Goal: Task Accomplishment & Management: Manage account settings

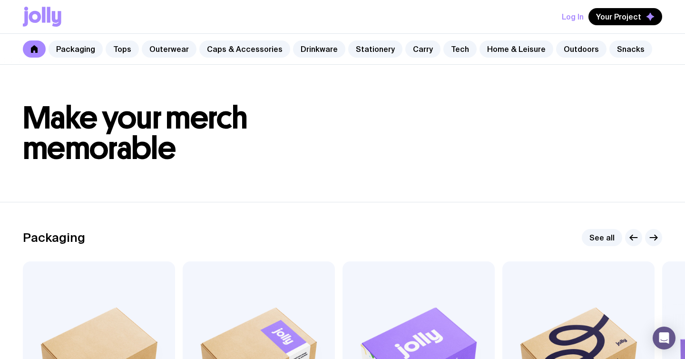
click at [557, 18] on div "Log In Your Project" at bounding box center [342, 16] width 639 height 33
click at [573, 18] on button "Log In" at bounding box center [573, 16] width 22 height 17
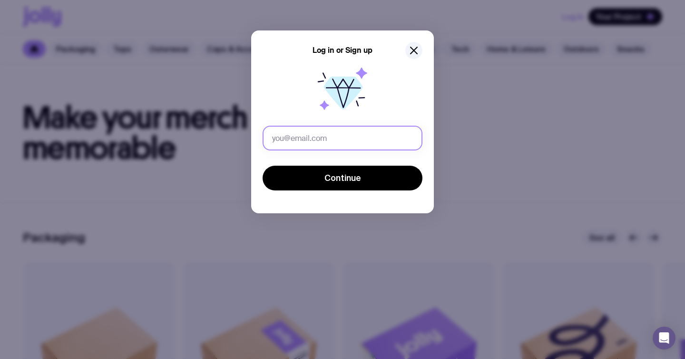
click at [362, 131] on input "text" at bounding box center [343, 138] width 160 height 25
type input "[PERSON_NAME][EMAIL_ADDRESS][PERSON_NAME][DOMAIN_NAME]"
click at [263, 166] on button "Continue" at bounding box center [343, 178] width 160 height 25
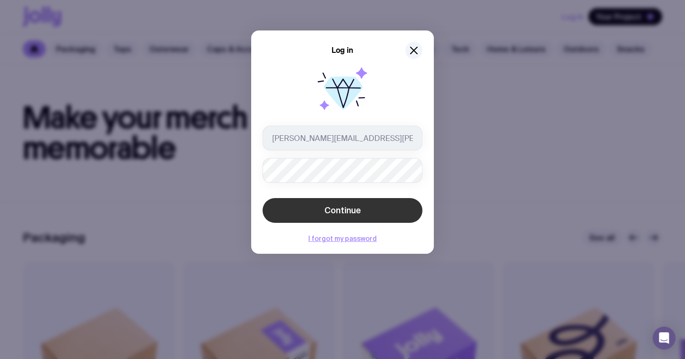
click at [317, 211] on button "Continue" at bounding box center [343, 210] width 160 height 25
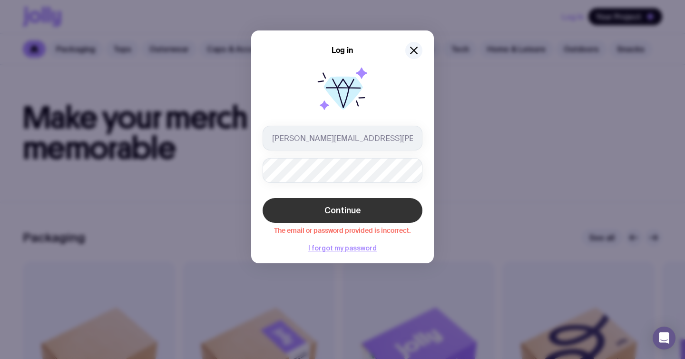
click at [314, 210] on button "Continue" at bounding box center [343, 210] width 160 height 25
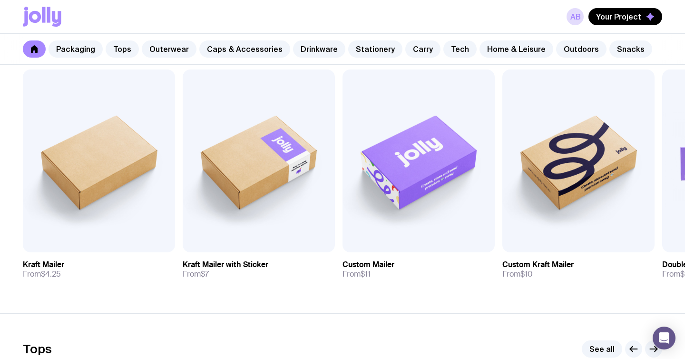
scroll to position [186, 0]
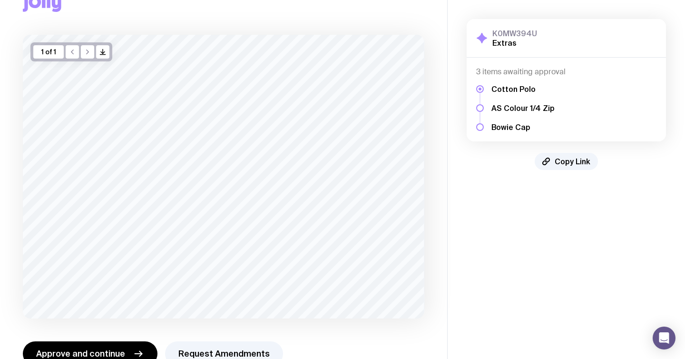
scroll to position [36, 0]
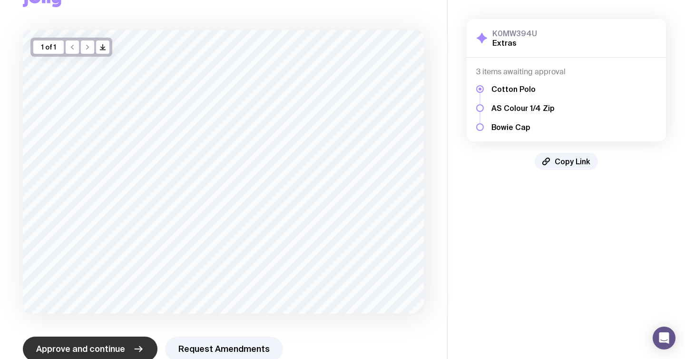
click at [130, 341] on button "Approve and continue" at bounding box center [90, 348] width 135 height 25
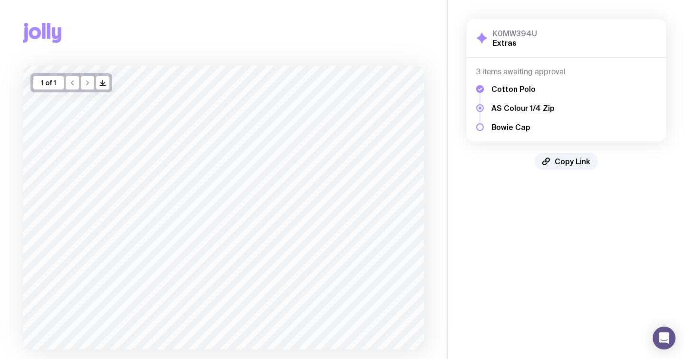
scroll to position [9, 0]
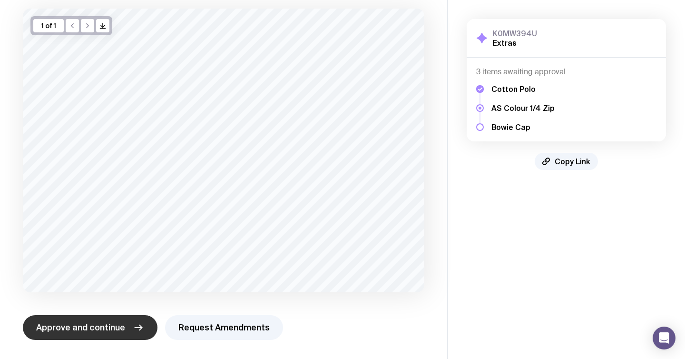
click at [115, 323] on span "Approve and continue" at bounding box center [80, 327] width 89 height 11
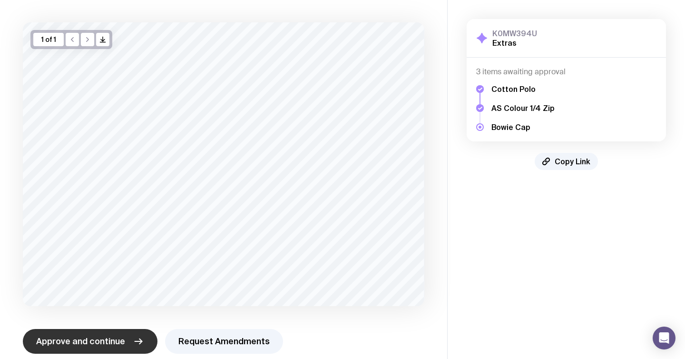
scroll to position [57, 0]
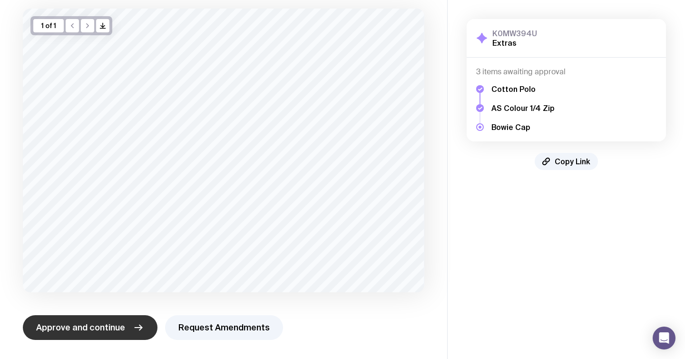
click at [107, 324] on span "Approve and continue" at bounding box center [80, 327] width 89 height 11
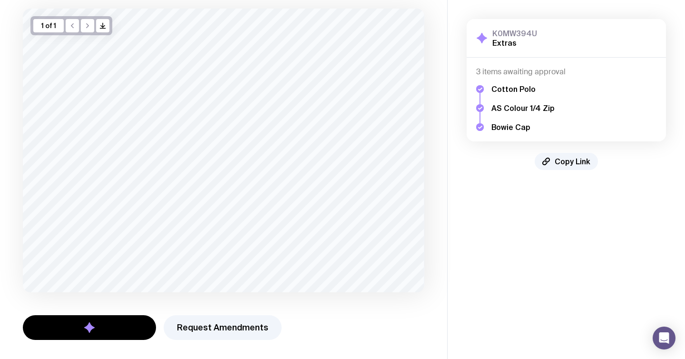
scroll to position [0, 0]
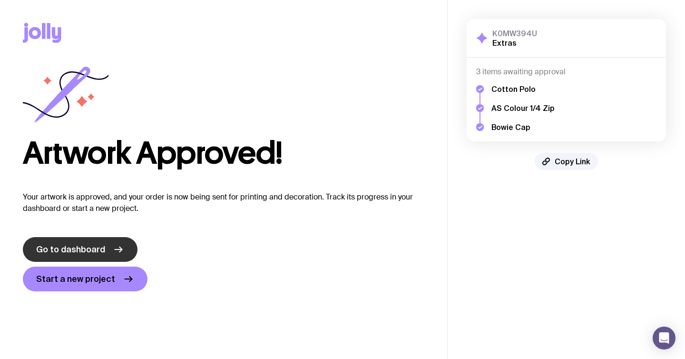
click at [108, 255] on link "Go to dashboard" at bounding box center [80, 249] width 115 height 25
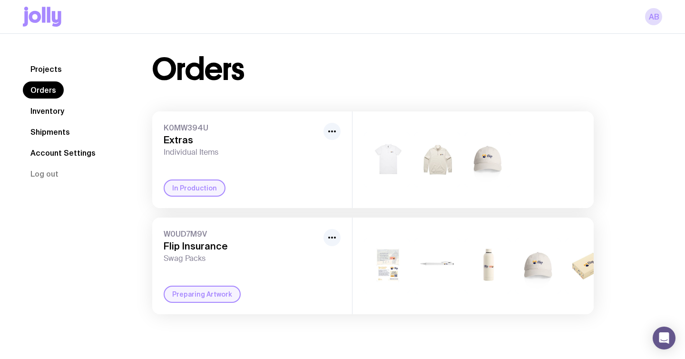
scroll to position [10, 0]
